Goal: Check status

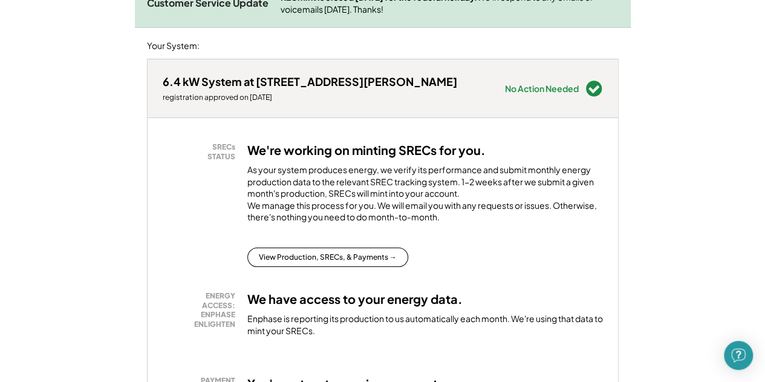
scroll to position [215, 0]
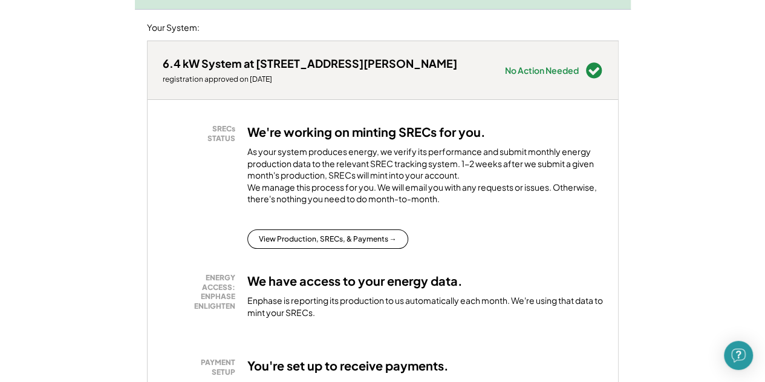
click at [295, 249] on button "View Production, SRECs, & Payments →" at bounding box center [327, 238] width 161 height 19
